Goal: Task Accomplishment & Management: Complete application form

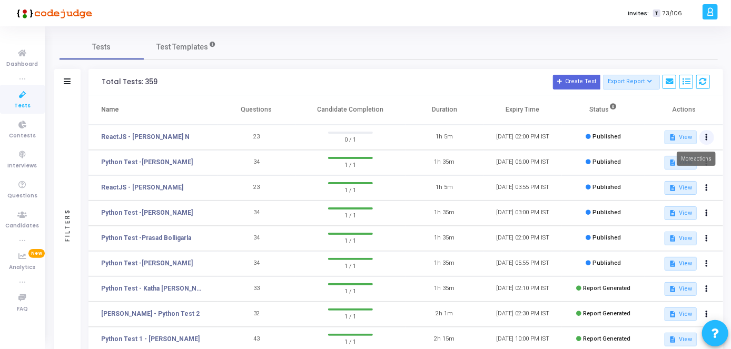
click at [711, 141] on button at bounding box center [707, 137] width 15 height 15
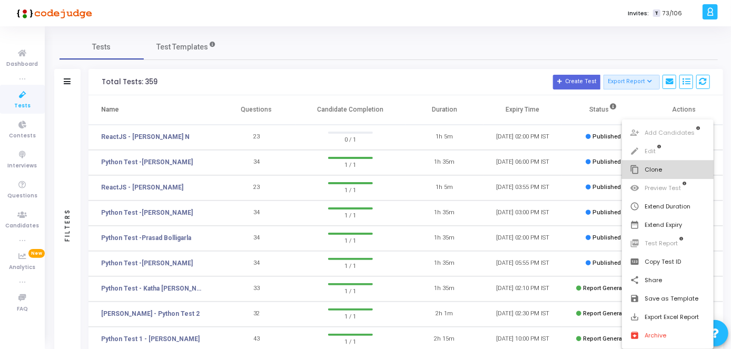
click at [665, 173] on button "content_copy Clone" at bounding box center [668, 170] width 92 height 18
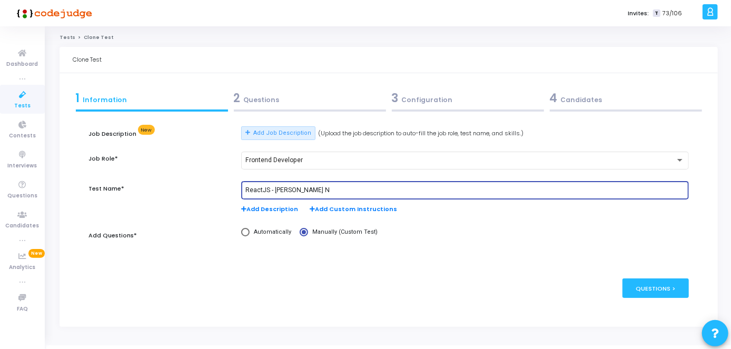
click at [300, 188] on input "ReactJS - [PERSON_NAME] N" at bounding box center [466, 190] width 440 height 7
paste input "[PERSON_NAME]"
type input "ReactJS - [PERSON_NAME]"
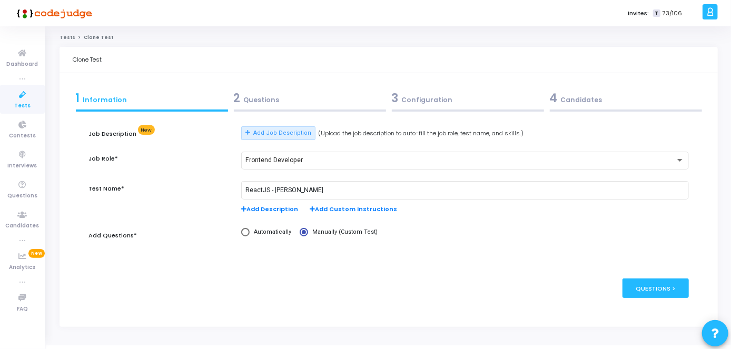
click at [325, 96] on div "2 Questions" at bounding box center [310, 98] width 152 height 17
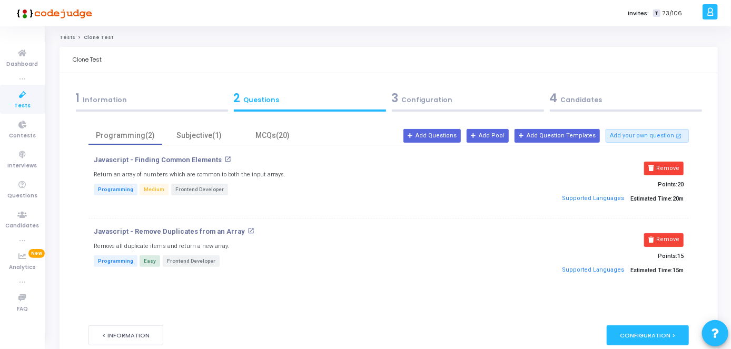
click at [406, 96] on div "3 Configuration" at bounding box center [468, 98] width 152 height 17
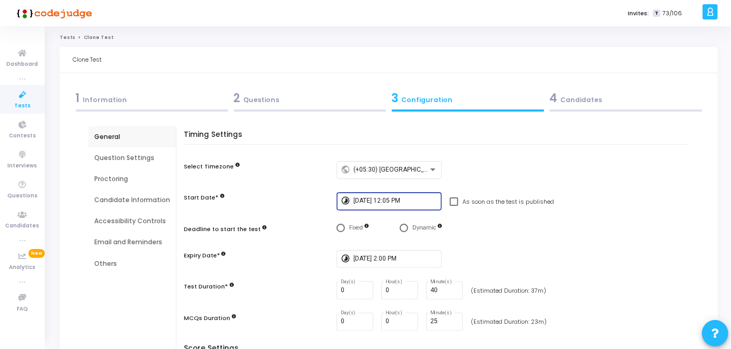
click at [390, 201] on input "[DATE] 12:05 PM" at bounding box center [396, 201] width 84 height 7
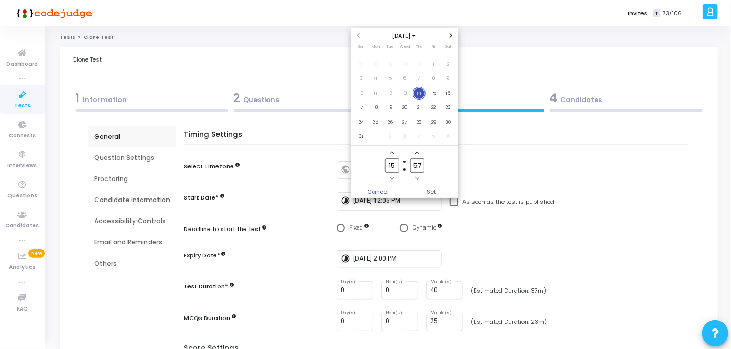
click at [395, 166] on input "15" at bounding box center [392, 166] width 14 height 14
type input "16"
click at [423, 163] on input "57" at bounding box center [418, 166] width 14 height 14
type input "5"
type input "05"
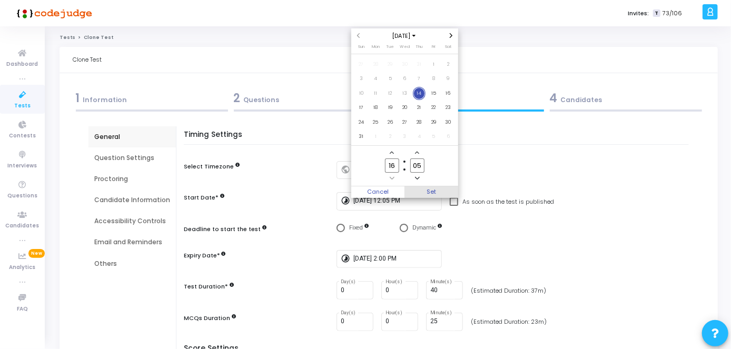
click at [433, 190] on span "Set" at bounding box center [432, 193] width 54 height 12
type input "[DATE] 4:05 PM"
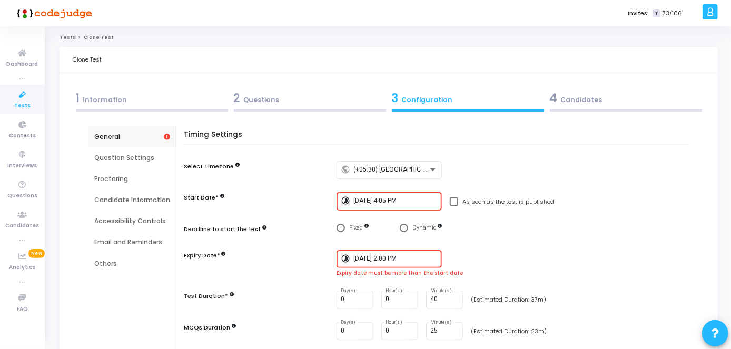
click at [407, 257] on input "[DATE] 2:00 PM" at bounding box center [396, 259] width 84 height 7
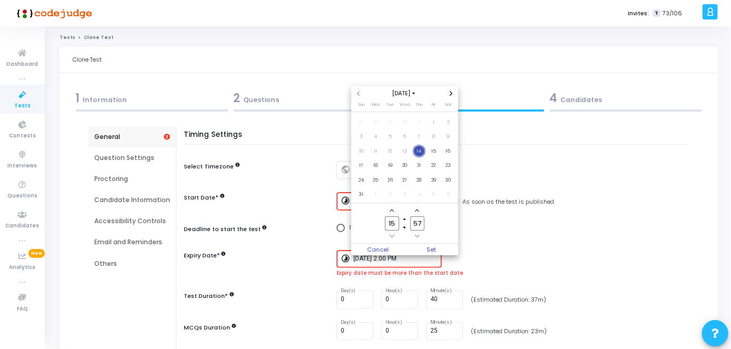
click at [396, 223] on input "15" at bounding box center [392, 224] width 14 height 14
type input "1"
type input "18"
click at [420, 227] on input "57" at bounding box center [418, 224] width 14 height 14
type input "5"
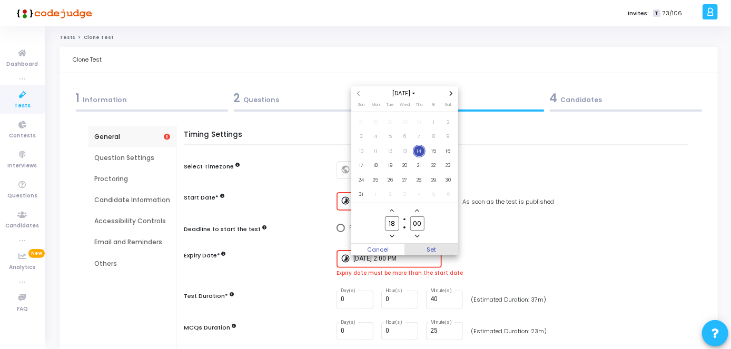
type input "00"
click at [425, 249] on span "Set" at bounding box center [432, 250] width 54 height 12
type input "[DATE] 6:00 PM"
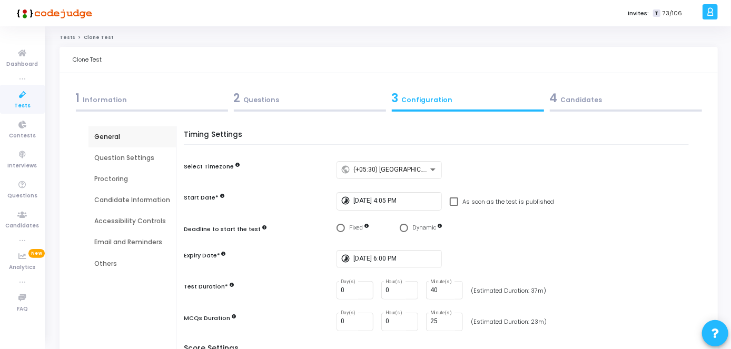
click at [589, 105] on div "4 Candidates" at bounding box center [626, 98] width 152 height 17
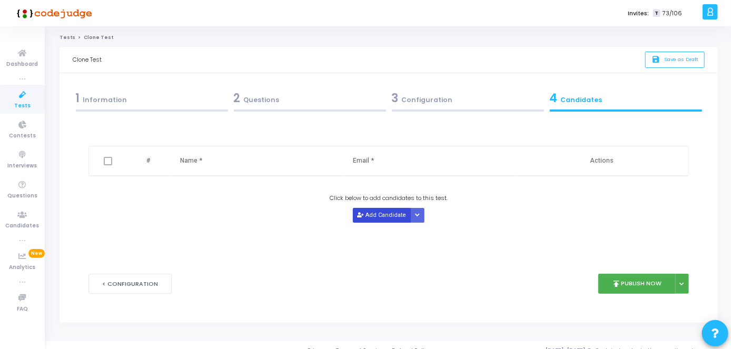
click at [376, 211] on button "Add Candidate" at bounding box center [382, 215] width 58 height 14
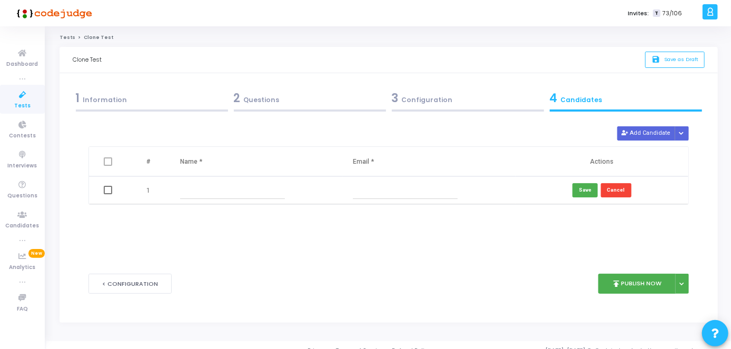
click at [264, 194] on input "text" at bounding box center [232, 190] width 105 height 17
paste input "[PERSON_NAME]"
type input "[PERSON_NAME]"
click at [430, 199] on td at bounding box center [429, 191] width 173 height 28
click at [427, 197] on input "text" at bounding box center [405, 190] width 105 height 17
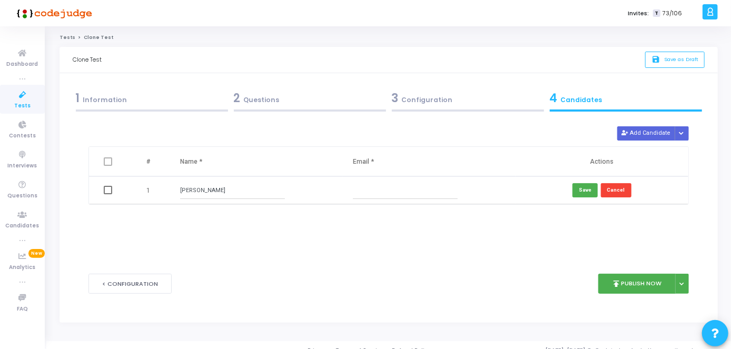
paste input "[EMAIL_ADDRESS][DOMAIN_NAME]"
type input "[EMAIL_ADDRESS][DOMAIN_NAME]"
click at [655, 284] on button "publish Publish Now" at bounding box center [637, 284] width 77 height 21
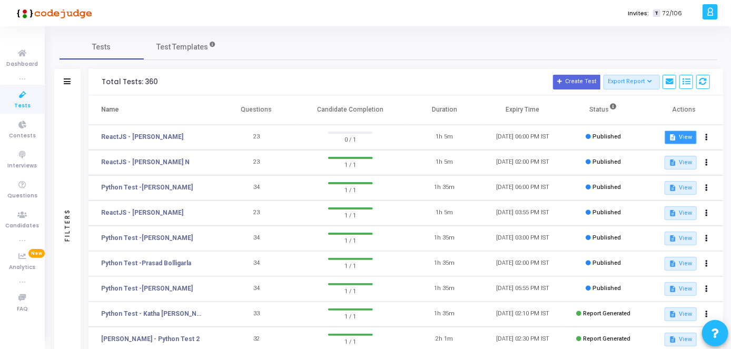
click at [688, 141] on button "description View" at bounding box center [681, 138] width 32 height 14
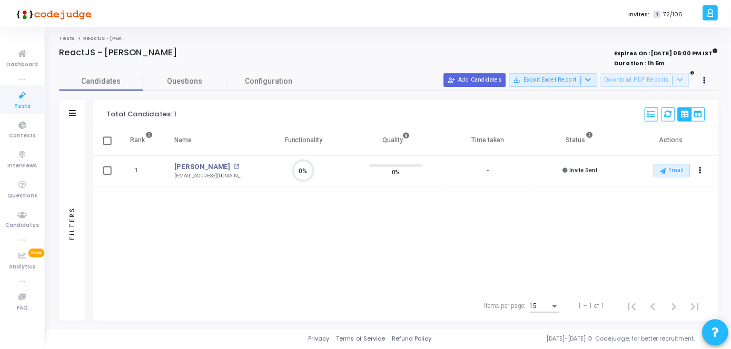
scroll to position [22, 26]
click at [194, 165] on link "[PERSON_NAME]" at bounding box center [203, 167] width 56 height 11
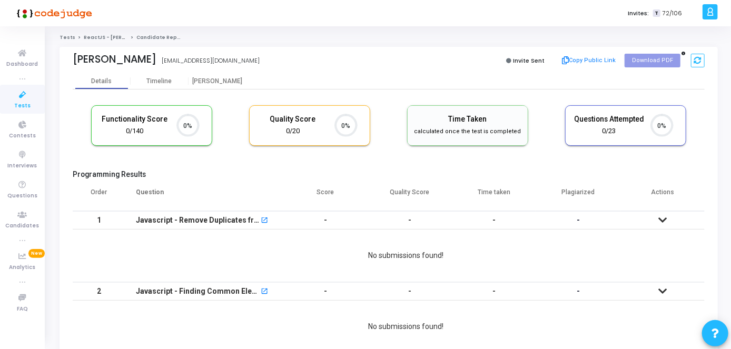
scroll to position [4, 5]
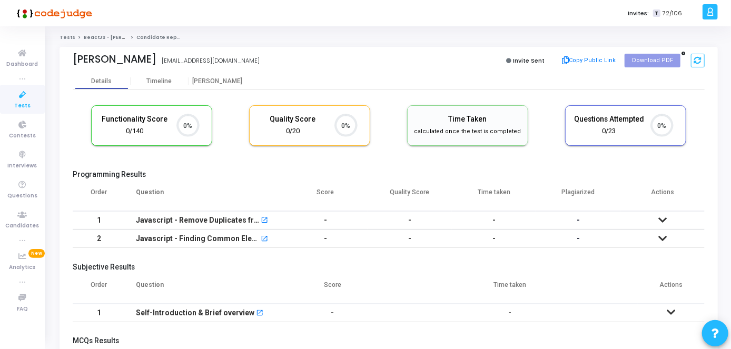
click at [523, 62] on span "Invite Sent" at bounding box center [530, 60] width 32 height 8
click at [696, 66] on button at bounding box center [698, 61] width 14 height 14
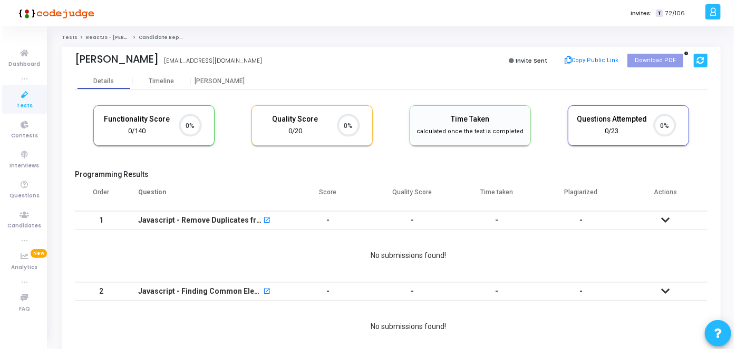
scroll to position [22, 26]
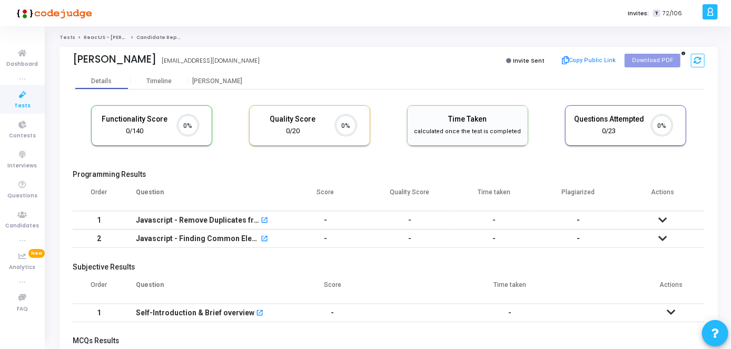
click at [23, 100] on icon at bounding box center [23, 95] width 22 height 13
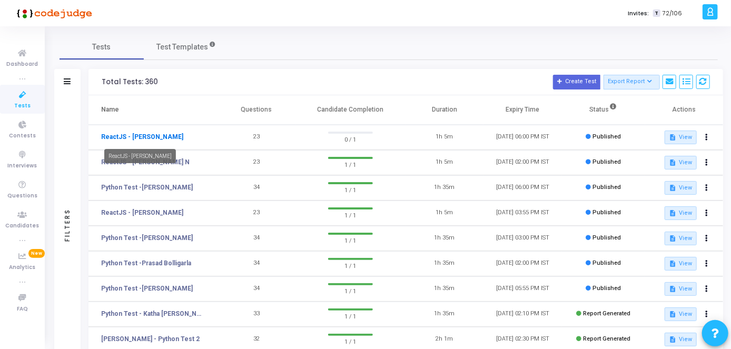
click at [169, 141] on link "ReactJS - [PERSON_NAME]" at bounding box center [142, 136] width 82 height 9
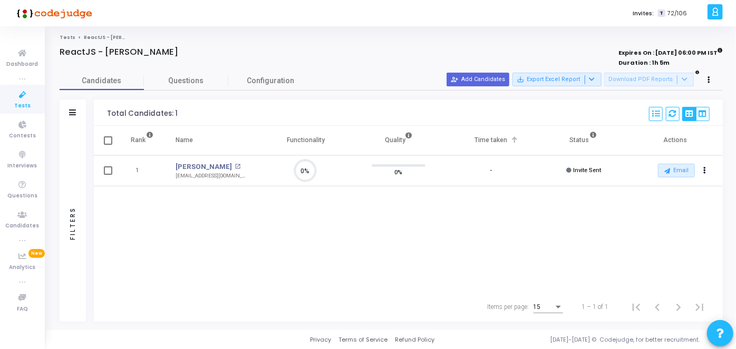
scroll to position [22, 26]
click at [688, 172] on button "Email" at bounding box center [676, 171] width 37 height 14
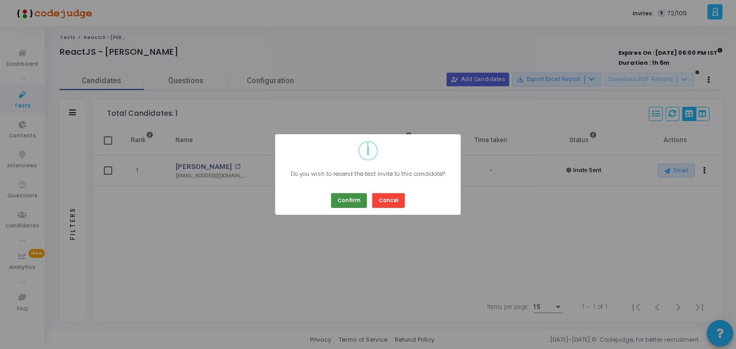
click at [356, 197] on button "Confirm" at bounding box center [349, 200] width 36 height 14
